Goal: Information Seeking & Learning: Learn about a topic

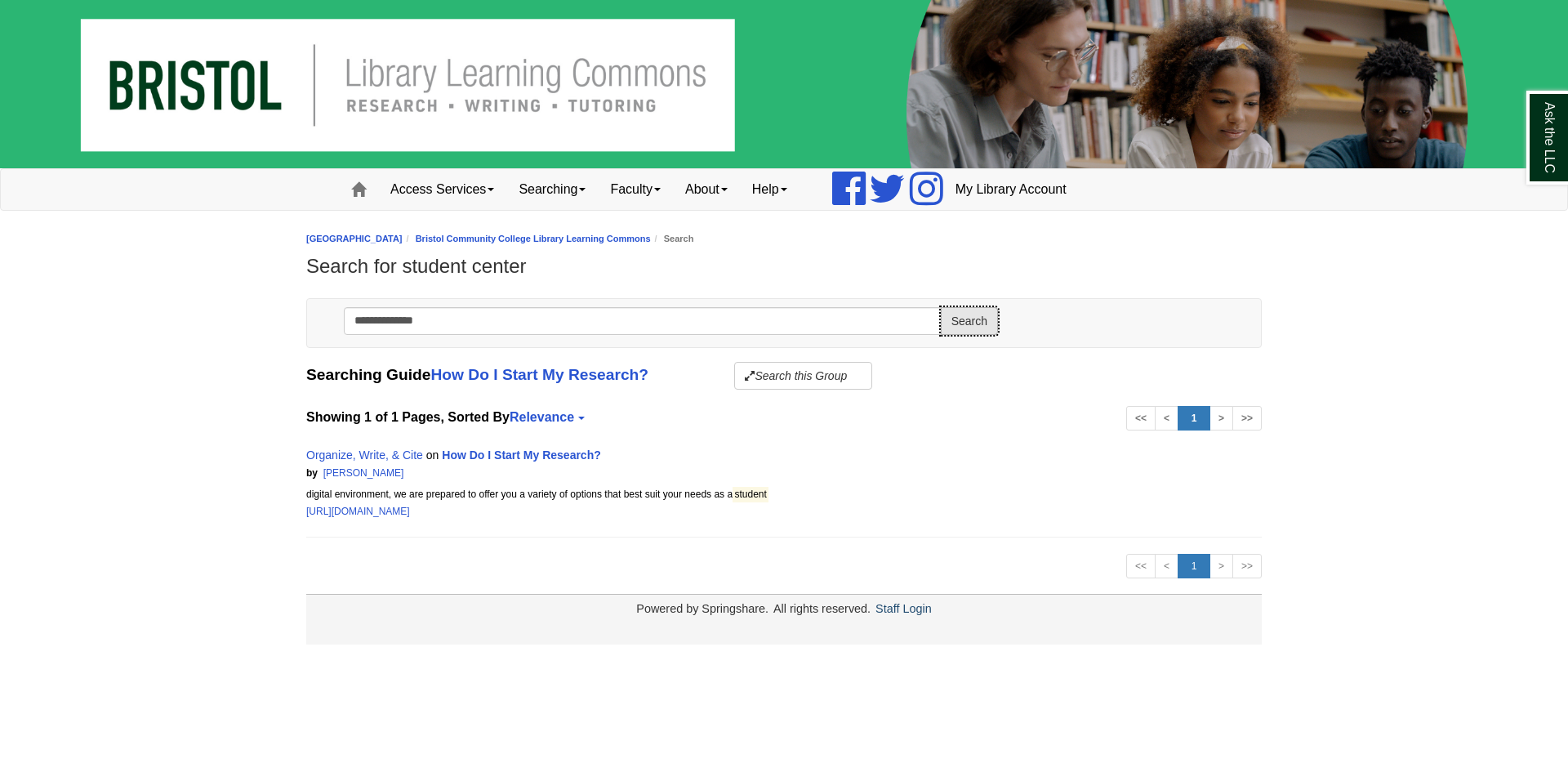
click at [983, 323] on button "Search" at bounding box center [970, 321] width 57 height 28
click at [1193, 423] on link "1" at bounding box center [1194, 418] width 32 height 24
click at [552, 456] on link "How Do I Start My Research?" at bounding box center [521, 455] width 159 height 13
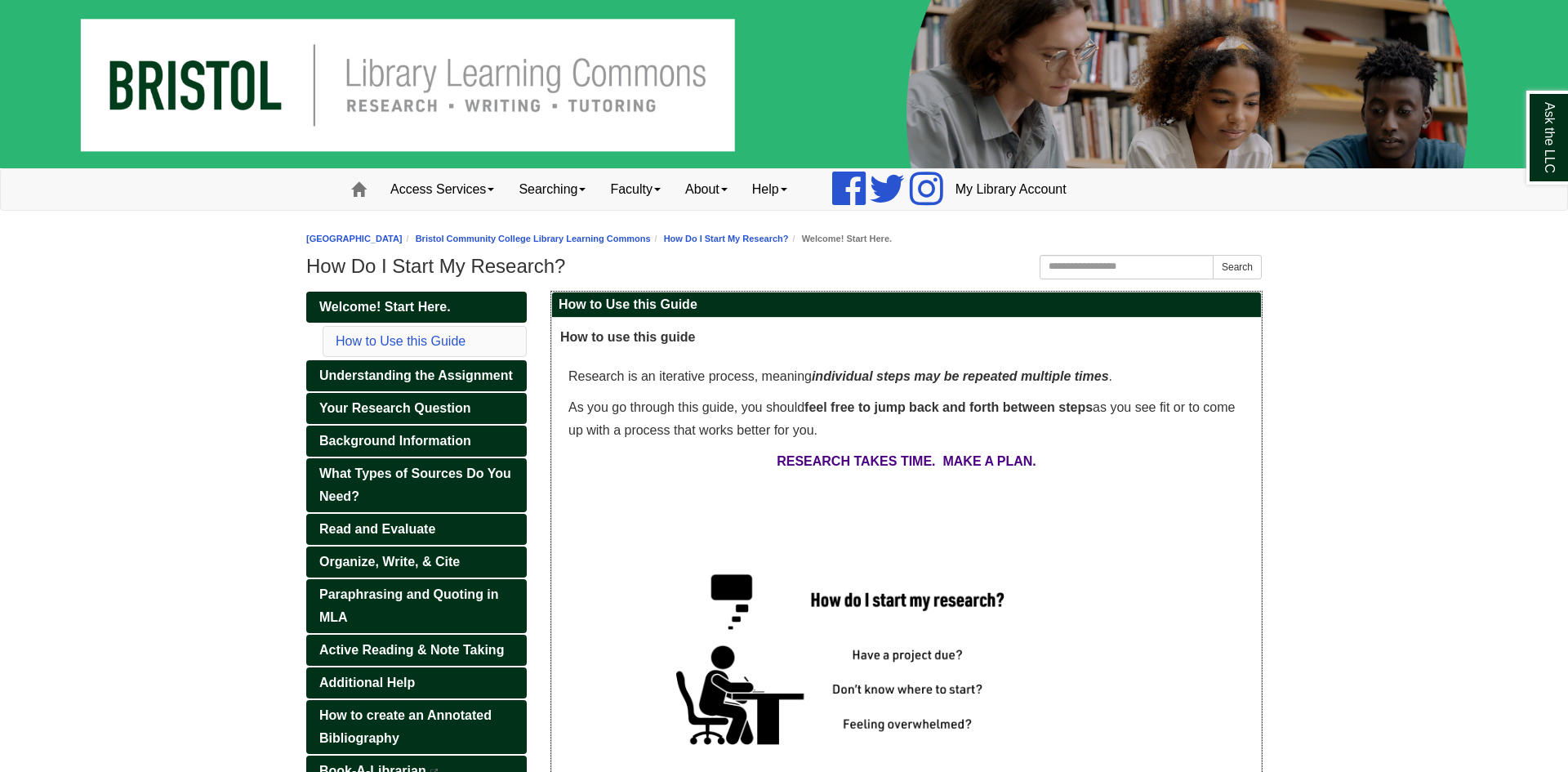
click at [697, 508] on p at bounding box center [906, 500] width 692 height 23
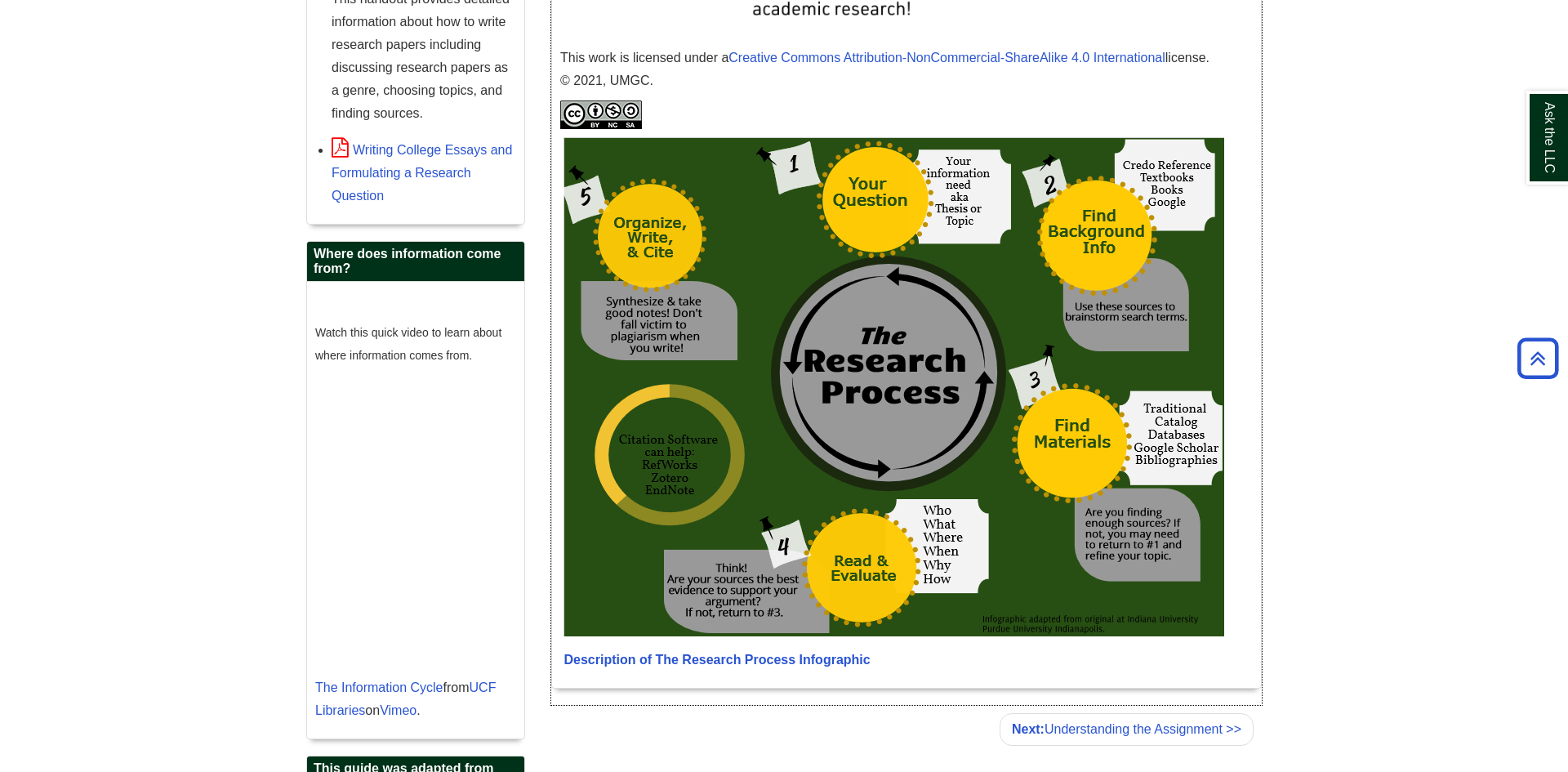
scroll to position [995, 0]
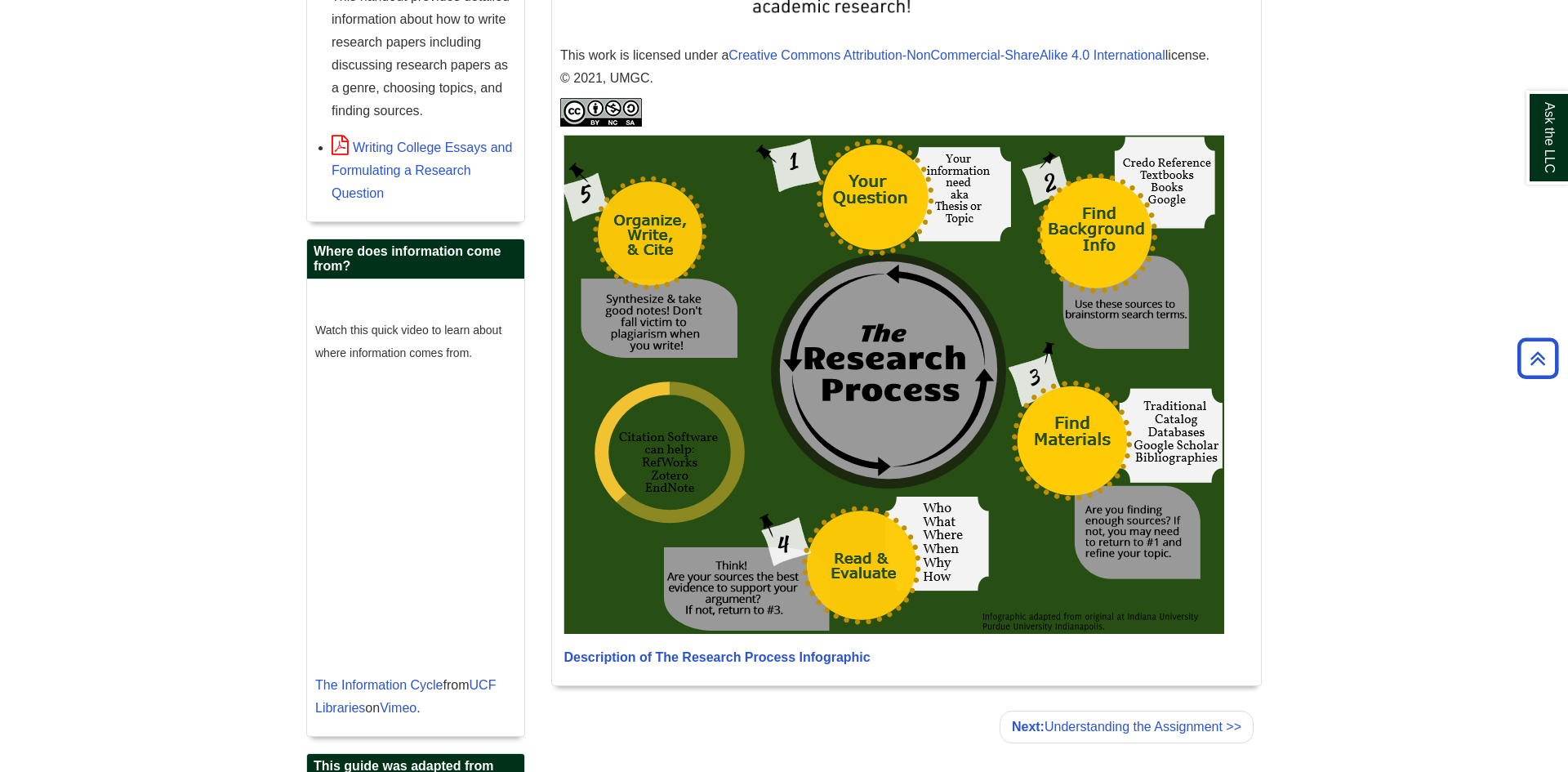
click at [117, 236] on body "Skip to Main Content Toggle navigation Home Access Services Access Services Pol…" at bounding box center [784, 31] width 1568 height 2053
